Goal: Book appointment/travel/reservation

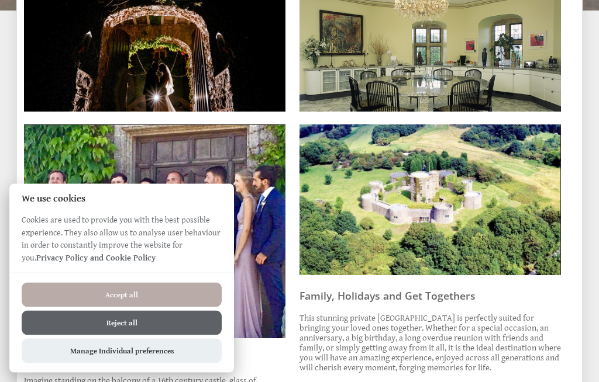
scroll to position [478, 0]
click at [134, 307] on button "Accept all" at bounding box center [122, 295] width 200 height 25
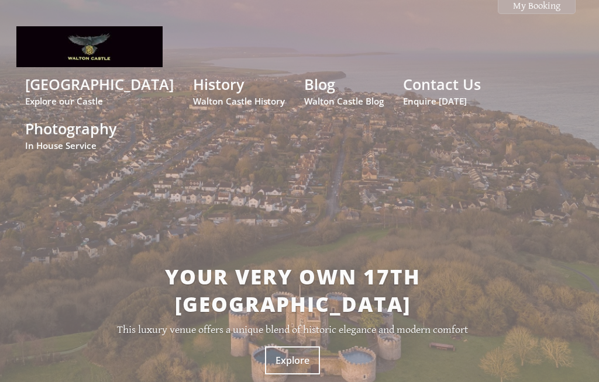
click at [96, 101] on small "Explore our Castle" at bounding box center [99, 101] width 148 height 12
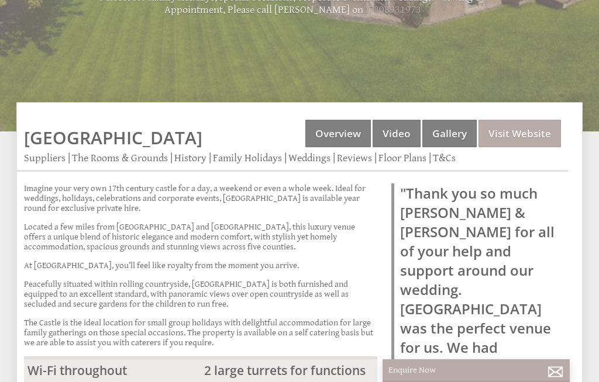
scroll to position [341, 0]
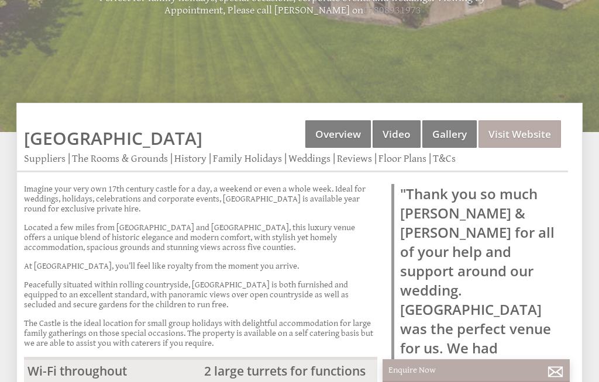
click at [530, 120] on link "Visit Website" at bounding box center [519, 133] width 82 height 27
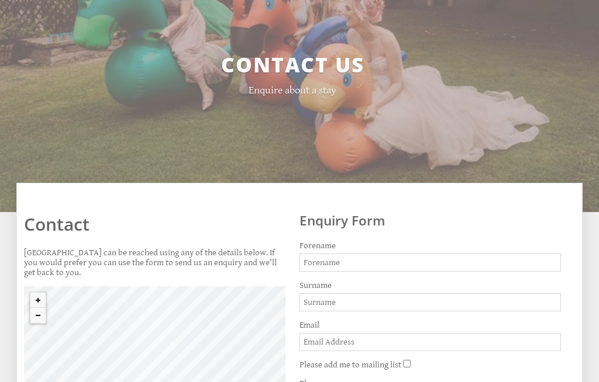
scroll to position [206, 0]
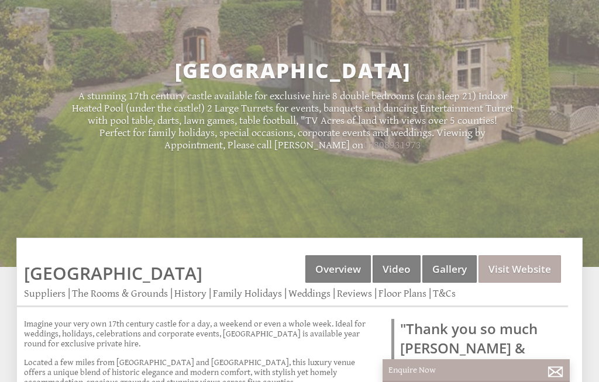
scroll to position [341, 0]
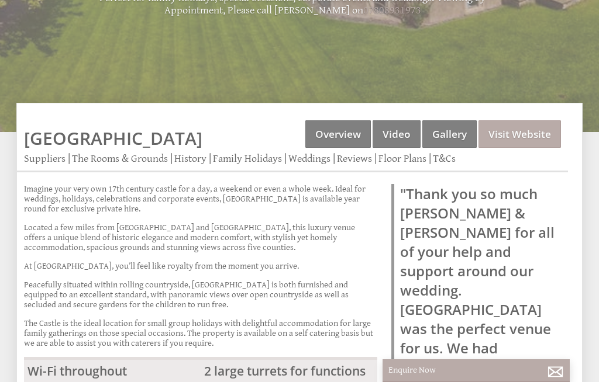
click at [117, 153] on link "The Rooms & Grounds" at bounding box center [120, 159] width 96 height 12
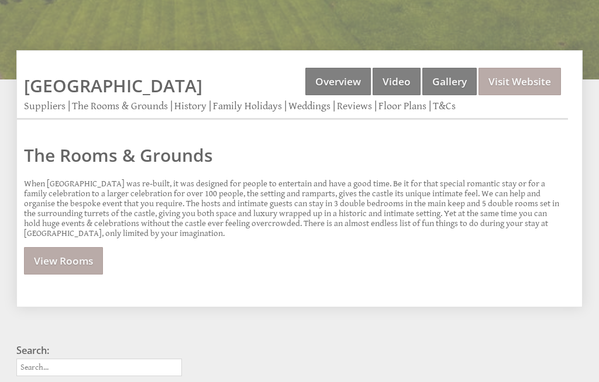
scroll to position [395, 0]
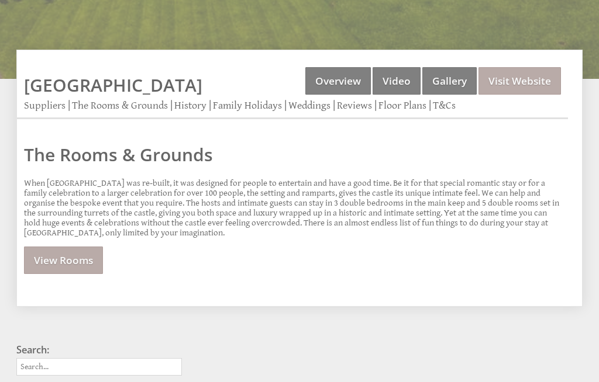
click at [79, 247] on link "View Rooms" at bounding box center [63, 260] width 79 height 27
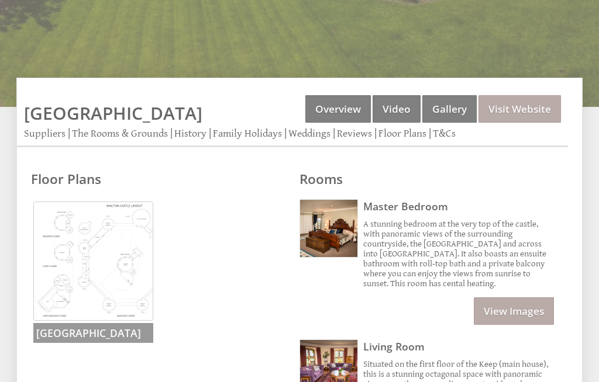
scroll to position [366, 0]
click at [347, 96] on link "Overview" at bounding box center [337, 109] width 65 height 27
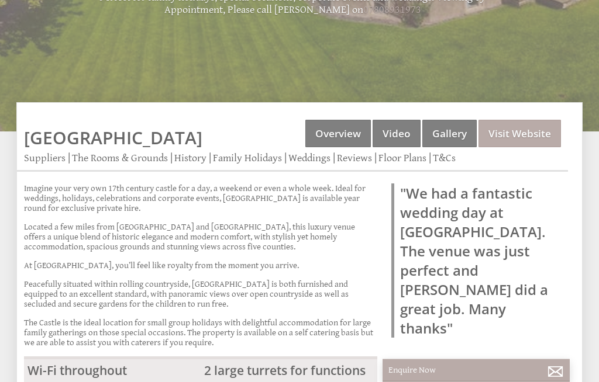
scroll to position [342, 0]
click at [455, 120] on link "Gallery" at bounding box center [449, 133] width 54 height 27
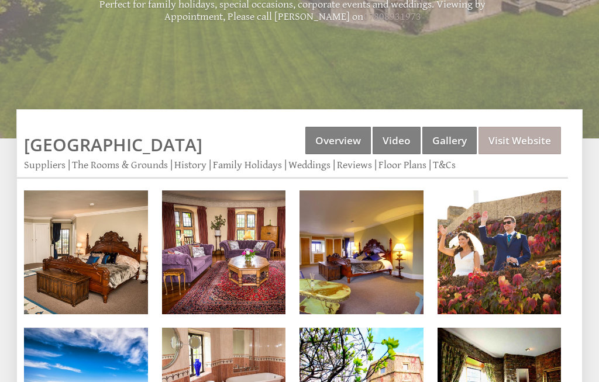
scroll to position [334, 0]
click at [454, 127] on link "Gallery" at bounding box center [449, 140] width 54 height 27
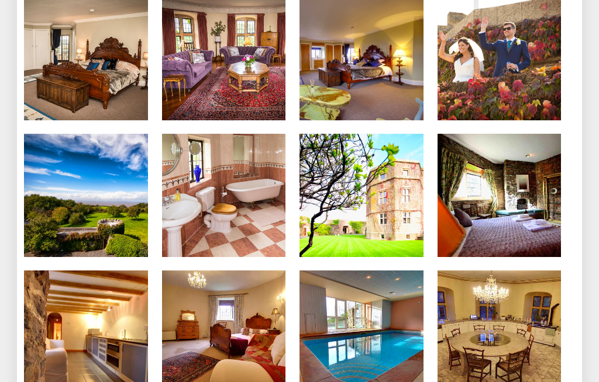
scroll to position [529, 0]
click at [506, 333] on img at bounding box center [499, 333] width 124 height 124
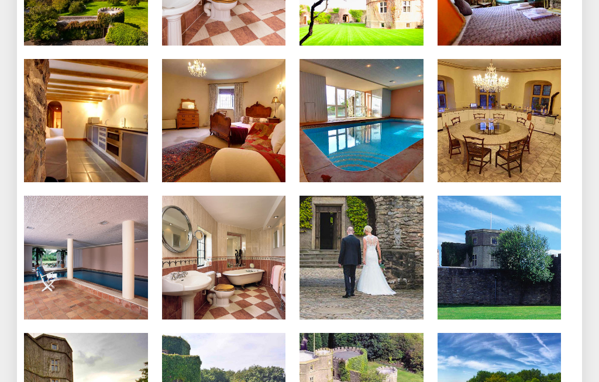
scroll to position [741, 0]
click at [112, 90] on img at bounding box center [86, 121] width 124 height 124
